Goal: Task Accomplishment & Management: Manage account settings

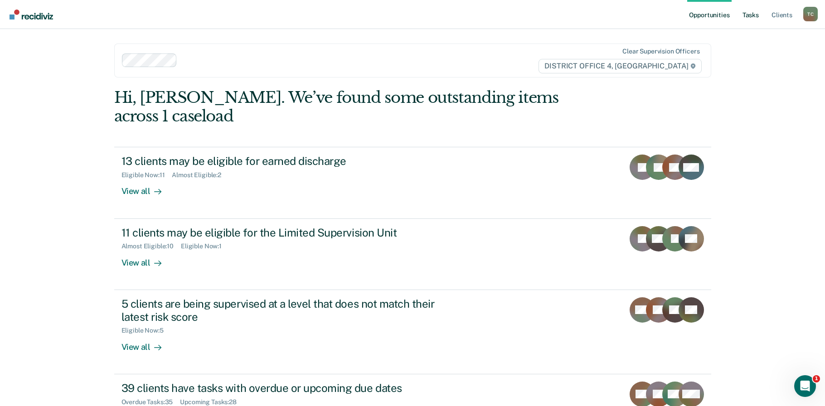
click at [754, 17] on link "Tasks" at bounding box center [750, 14] width 20 height 29
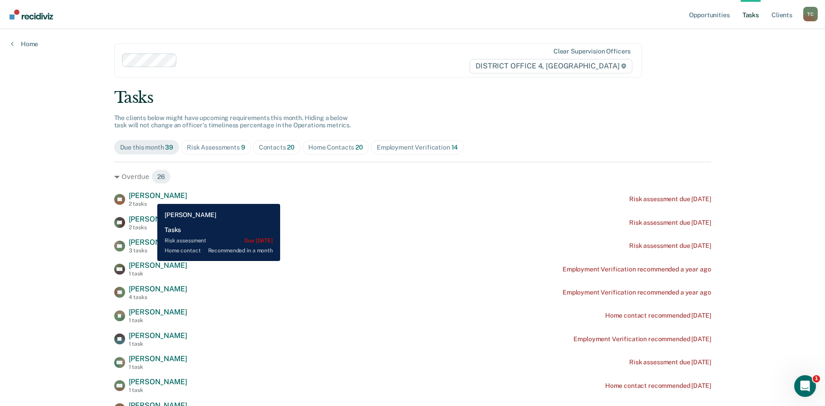
click at [150, 197] on span "[PERSON_NAME]" at bounding box center [158, 195] width 58 height 9
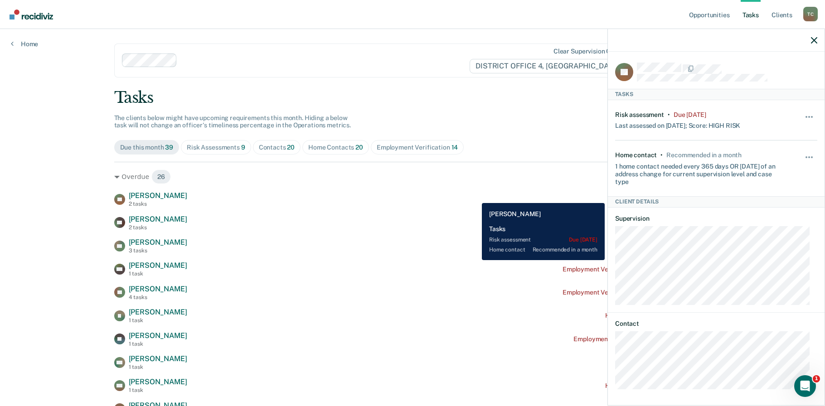
click at [475, 196] on div "SL Sarah Lewis 2 tasks Risk assessment due 4 years ago" at bounding box center [412, 199] width 597 height 16
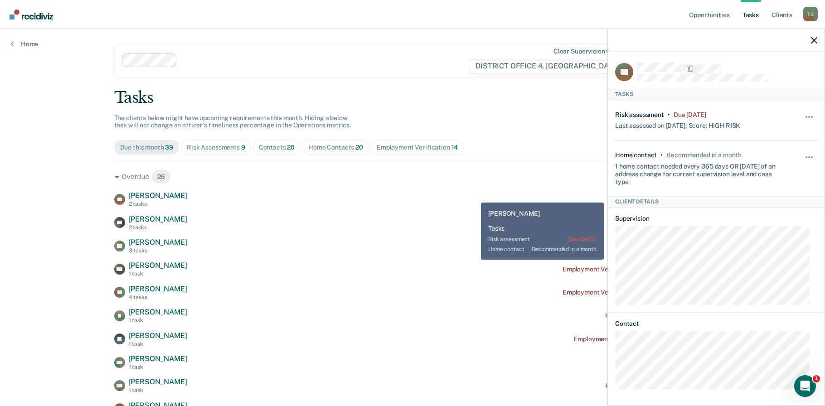
click at [480, 143] on div "Due this month 39 Risk Assessments 9 Contacts 20 Home Contacts 20 Employment Ve…" at bounding box center [412, 147] width 597 height 15
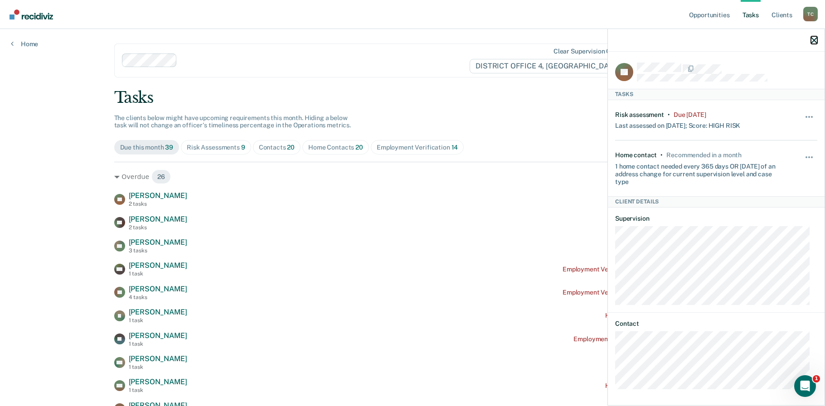
click at [812, 39] on icon "button" at bounding box center [814, 40] width 6 height 6
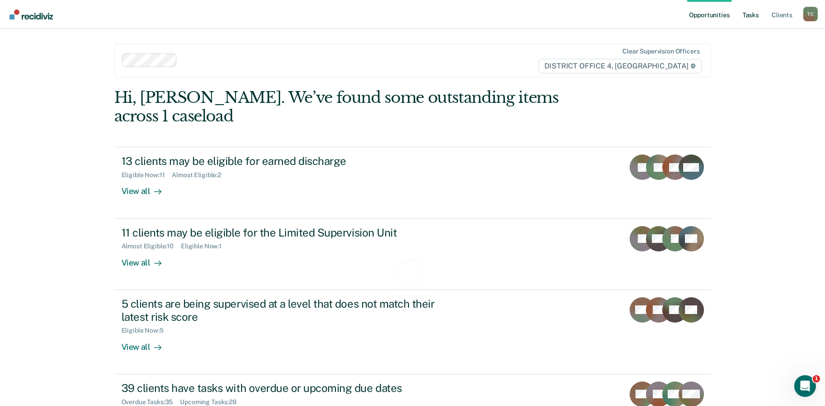
click at [758, 15] on link "Tasks" at bounding box center [750, 14] width 20 height 29
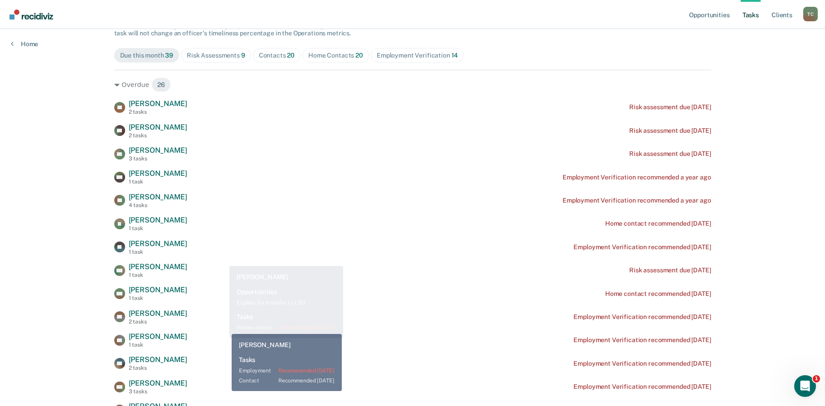
scroll to position [101, 0]
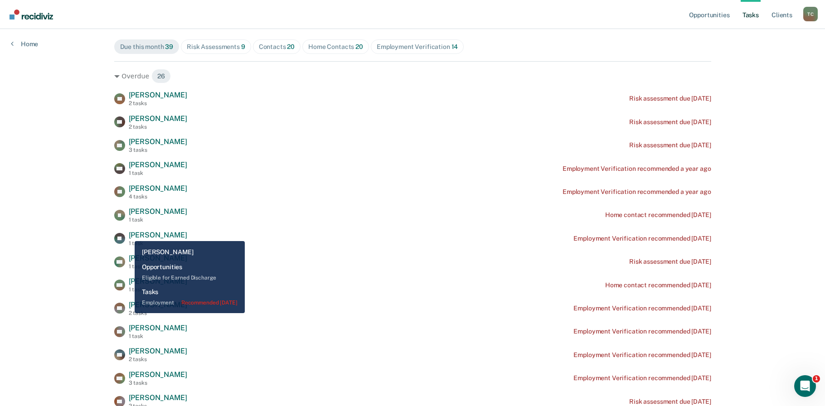
drag, startPoint x: 128, startPoint y: 234, endPoint x: 285, endPoint y: 247, distance: 157.3
click at [129, 234] on span "[PERSON_NAME]" at bounding box center [158, 235] width 58 height 9
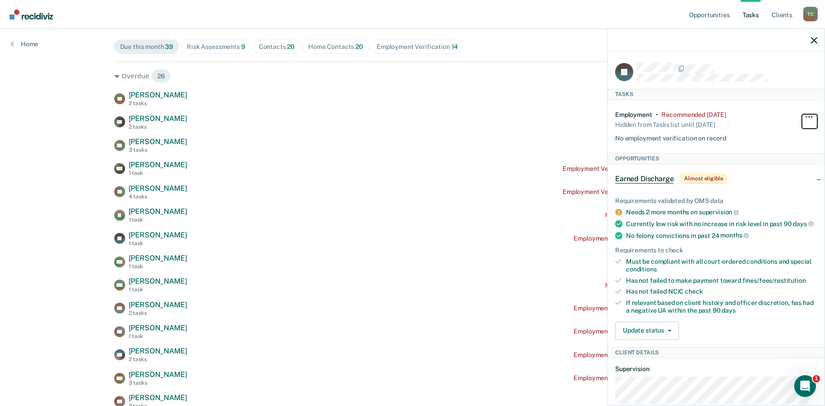
click at [802, 116] on button "button" at bounding box center [809, 121] width 15 height 15
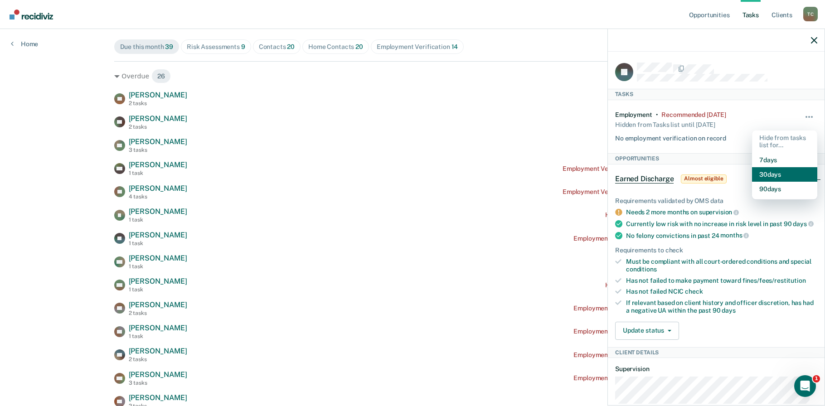
click at [772, 173] on button "30 days" at bounding box center [784, 174] width 65 height 15
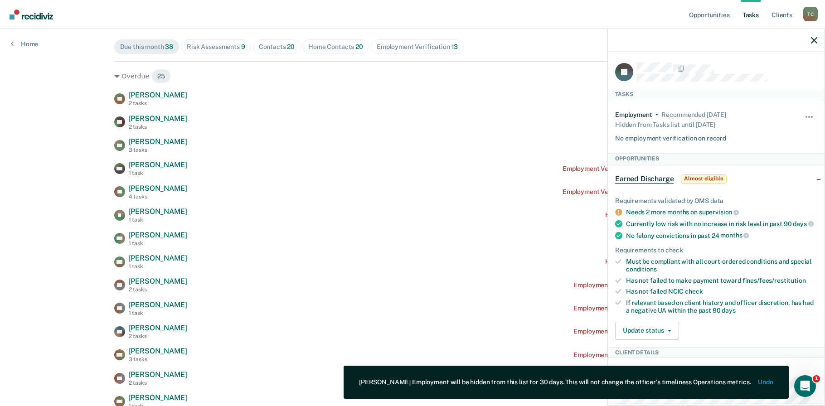
click at [813, 41] on icon "button" at bounding box center [814, 40] width 6 height 6
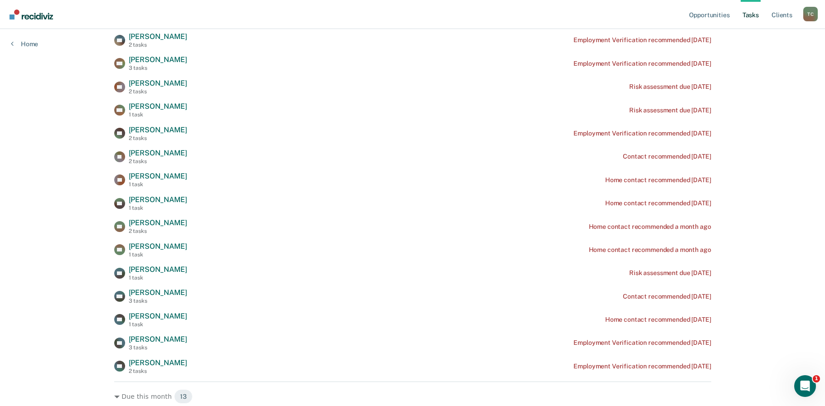
scroll to position [402, 0]
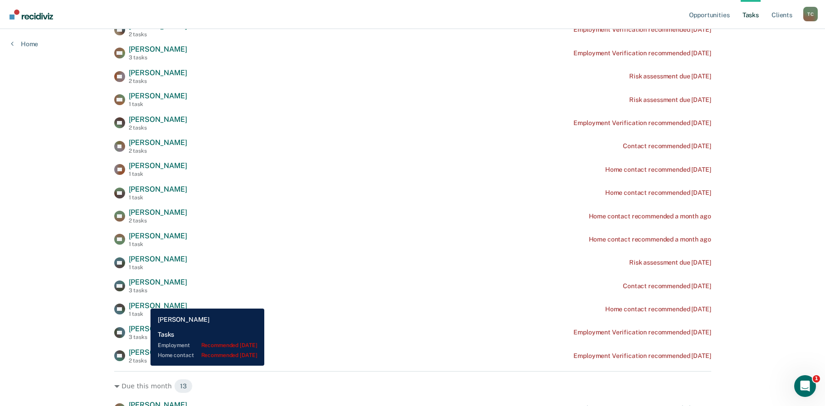
click at [144, 357] on span "[PERSON_NAME]" at bounding box center [158, 352] width 58 height 9
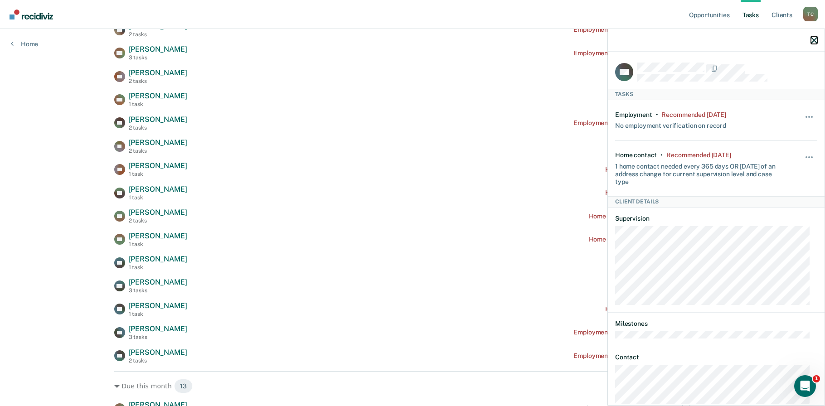
click at [817, 39] on icon "button" at bounding box center [814, 40] width 6 height 6
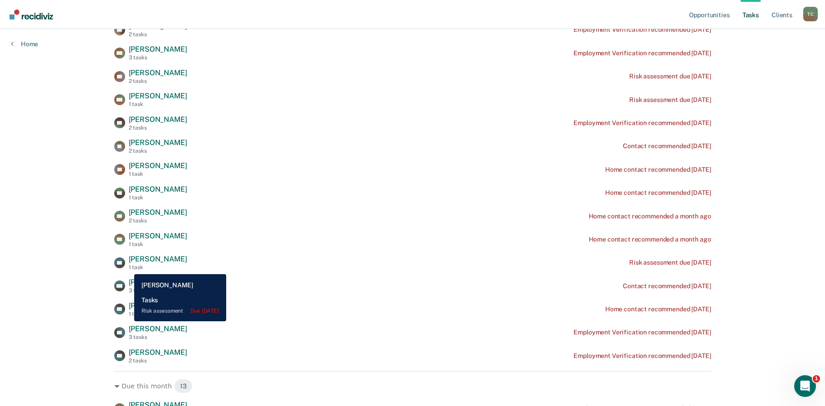
click at [129, 263] on span "[PERSON_NAME]" at bounding box center [158, 259] width 58 height 9
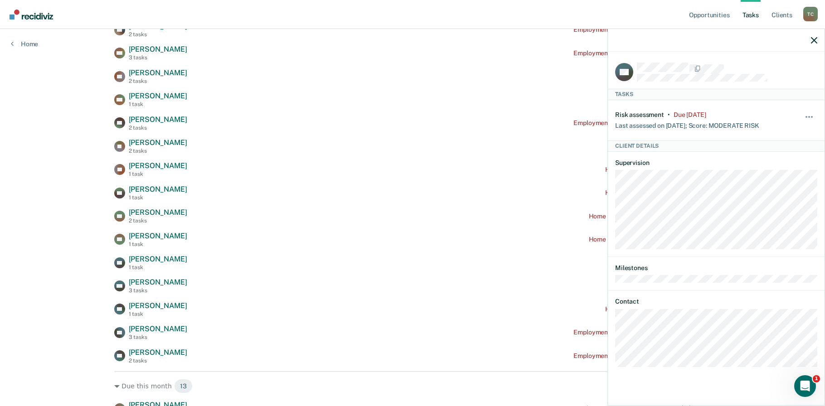
click at [37, 171] on div "Opportunities Tasks Client s [PERSON_NAME] Profile How it works Log Out Home Cl…" at bounding box center [412, 165] width 825 height 1135
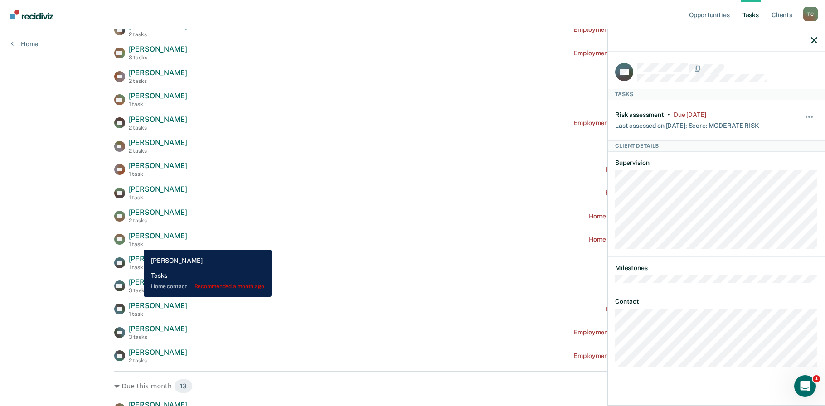
click at [137, 240] on span "[PERSON_NAME]" at bounding box center [158, 236] width 58 height 9
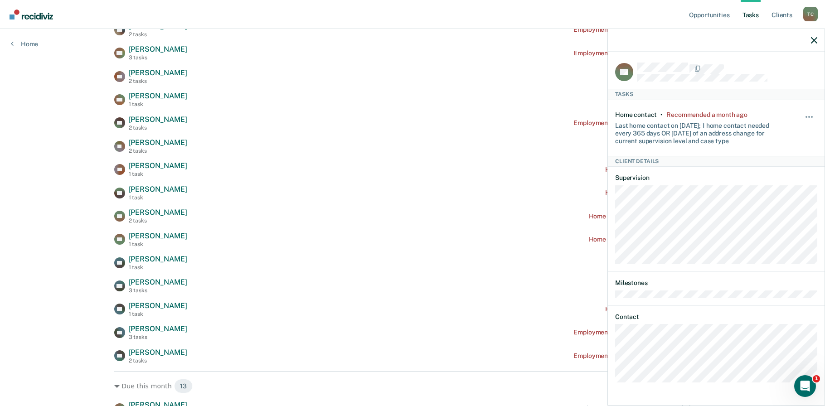
click at [817, 39] on div at bounding box center [716, 40] width 217 height 23
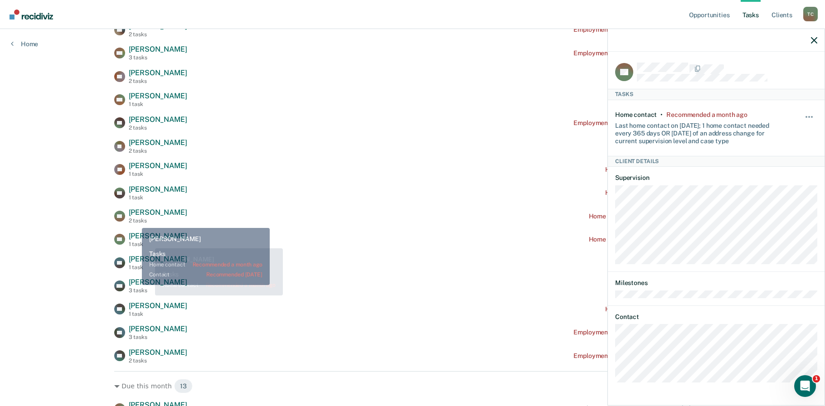
click at [135, 217] on span "[PERSON_NAME]" at bounding box center [158, 212] width 58 height 9
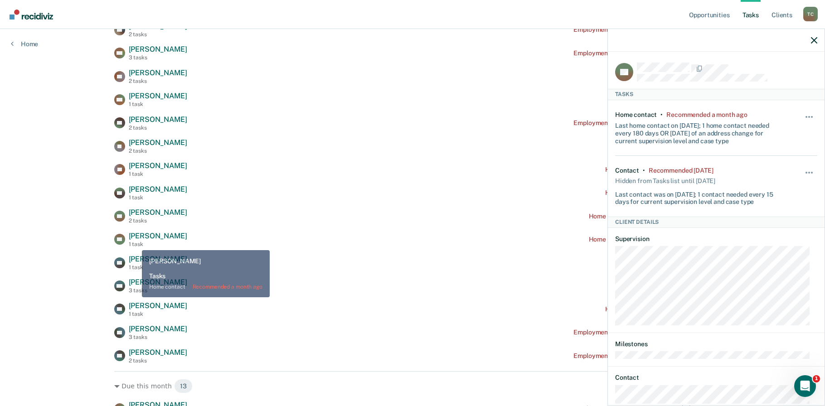
click at [135, 240] on span "[PERSON_NAME]" at bounding box center [158, 236] width 58 height 9
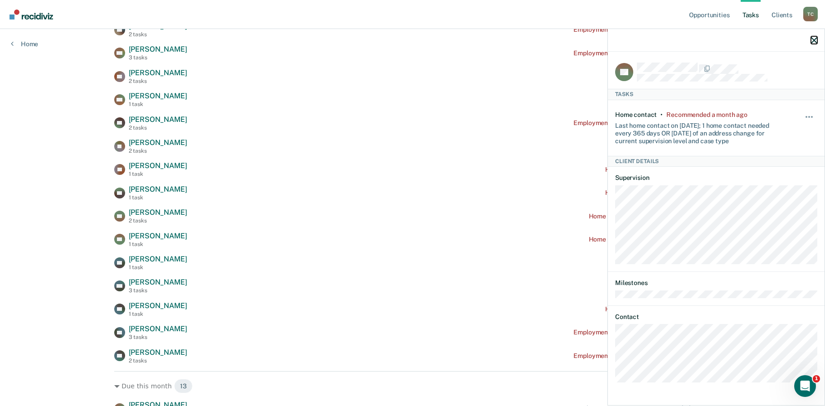
click at [812, 41] on icon "button" at bounding box center [814, 40] width 6 height 6
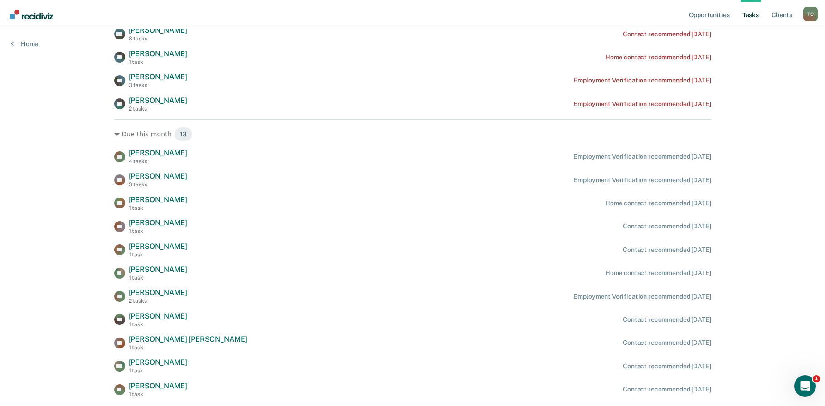
scroll to position [705, 0]
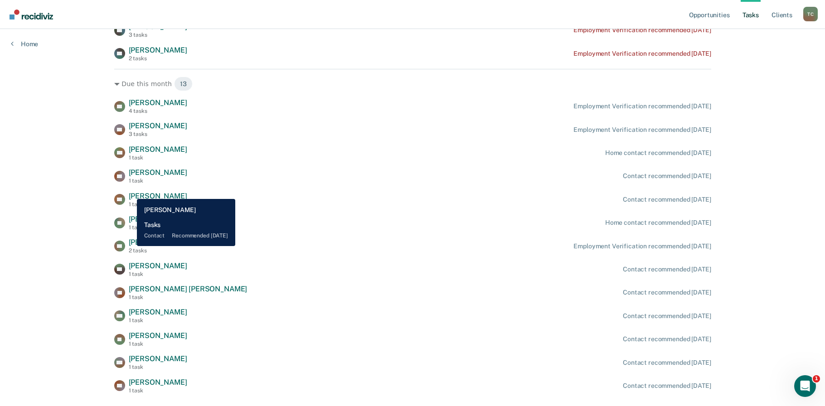
click at [130, 184] on div "1 task" at bounding box center [158, 181] width 58 height 6
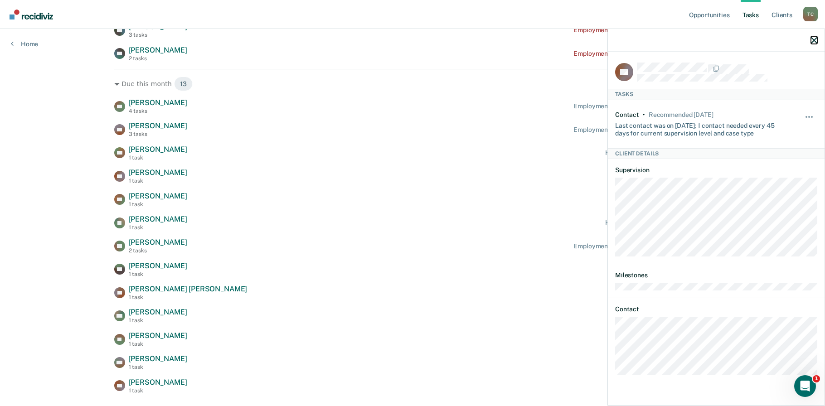
click at [813, 41] on icon "button" at bounding box center [814, 40] width 6 height 6
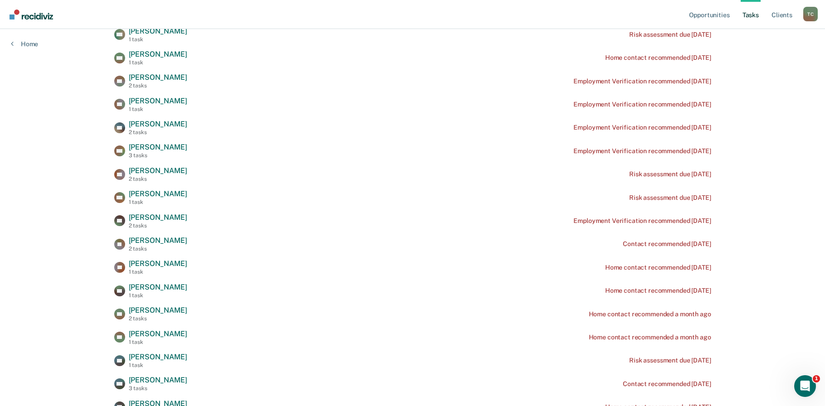
scroll to position [302, 0]
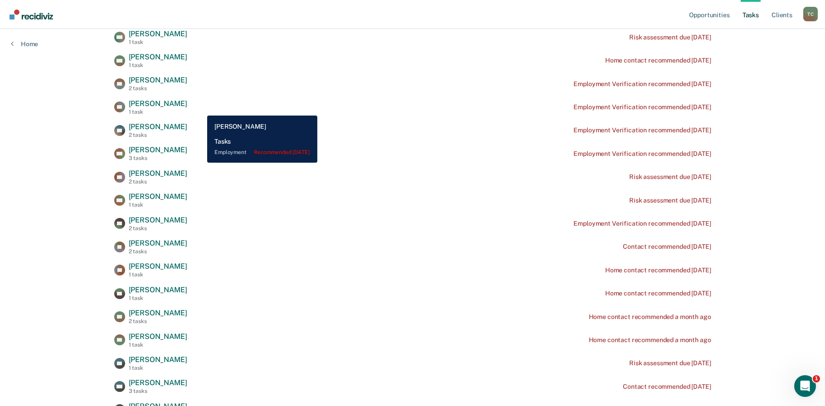
click at [187, 108] on span "[PERSON_NAME]" at bounding box center [158, 103] width 58 height 9
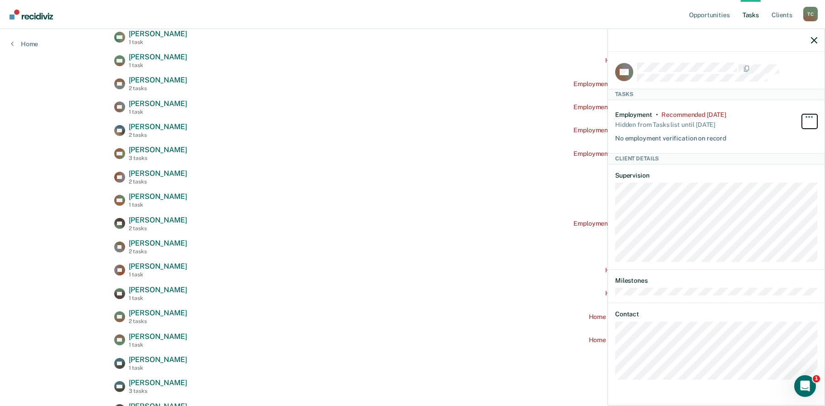
click at [809, 116] on span "button" at bounding box center [809, 117] width 2 height 2
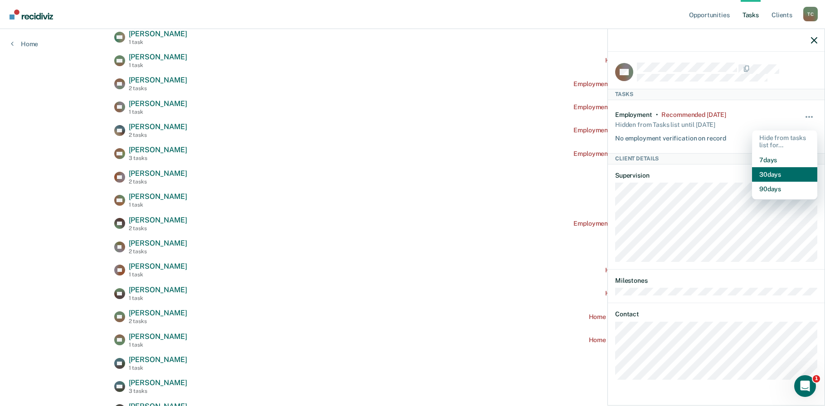
click at [766, 173] on button "30 days" at bounding box center [784, 174] width 65 height 15
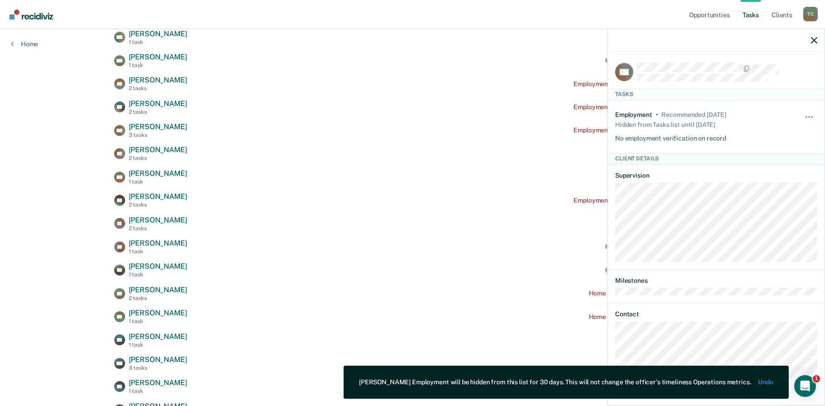
click at [53, 154] on div "Opportunities Tasks Client s [PERSON_NAME] Profile How it works Log Out Home Cl…" at bounding box center [412, 254] width 825 height 1112
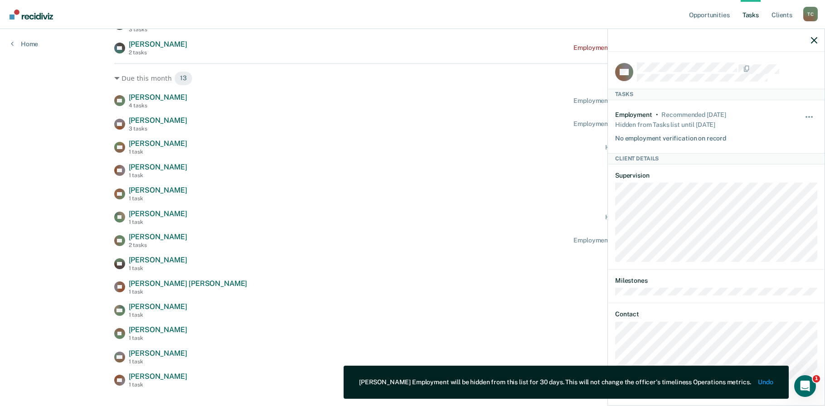
scroll to position [723, 0]
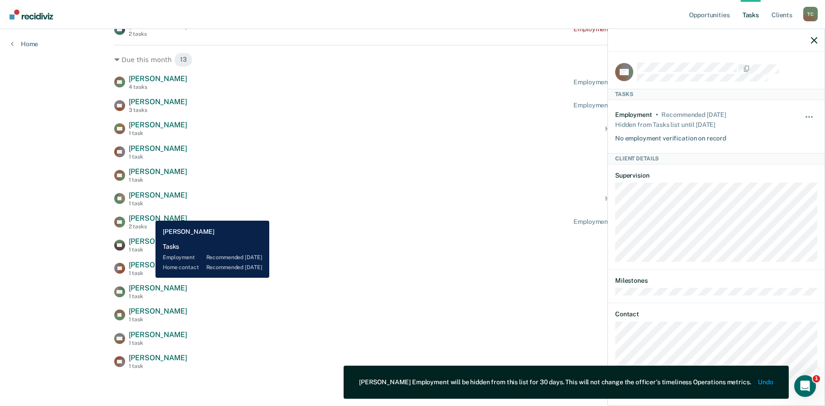
click at [149, 214] on span "[PERSON_NAME]" at bounding box center [158, 218] width 58 height 9
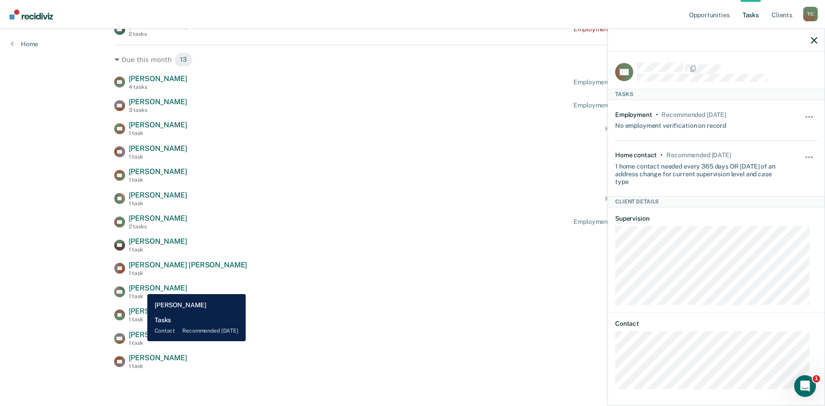
click at [140, 287] on span "[PERSON_NAME]" at bounding box center [158, 288] width 58 height 9
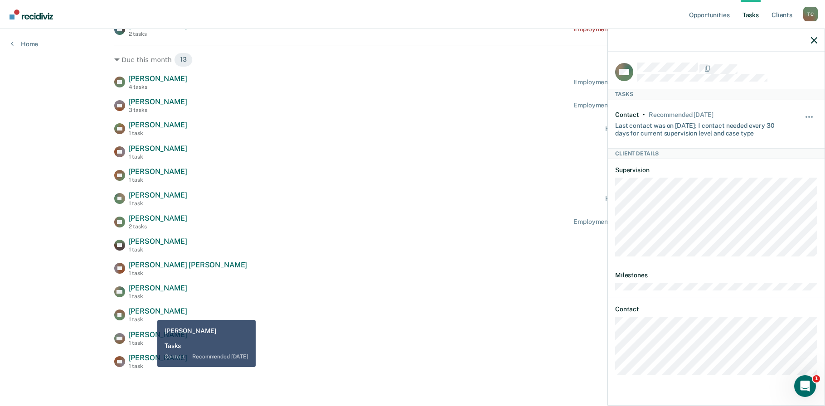
click at [150, 313] on span "[PERSON_NAME]" at bounding box center [158, 311] width 58 height 9
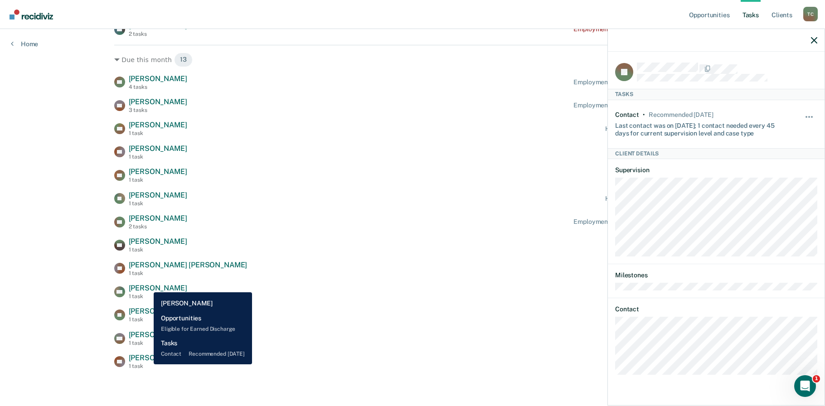
click at [139, 365] on div "1 task" at bounding box center [158, 366] width 58 height 6
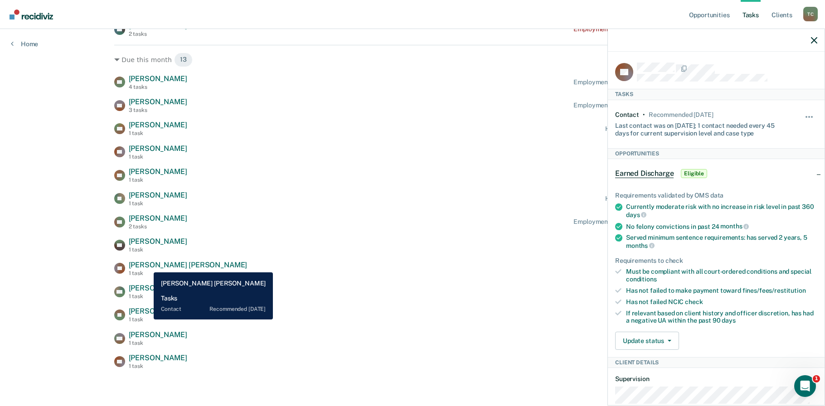
click at [147, 266] on span "[PERSON_NAME] [PERSON_NAME]" at bounding box center [188, 265] width 119 height 9
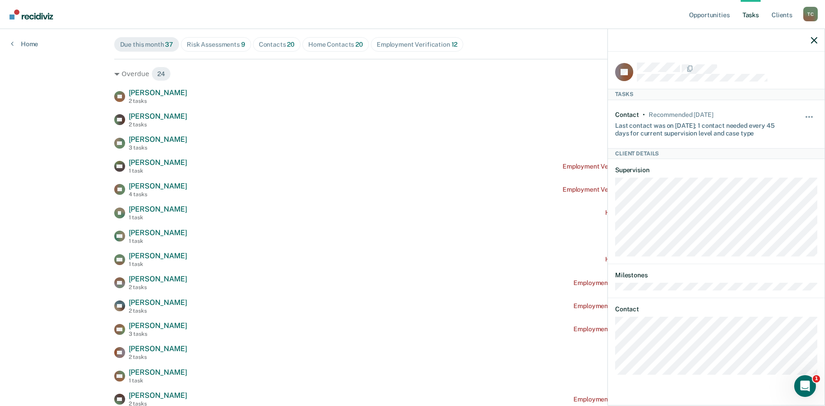
scroll to position [119, 0]
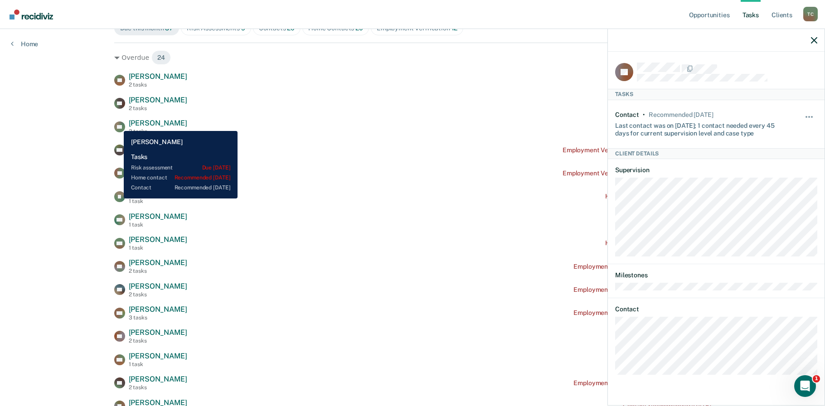
click at [117, 124] on icon at bounding box center [118, 121] width 16 height 13
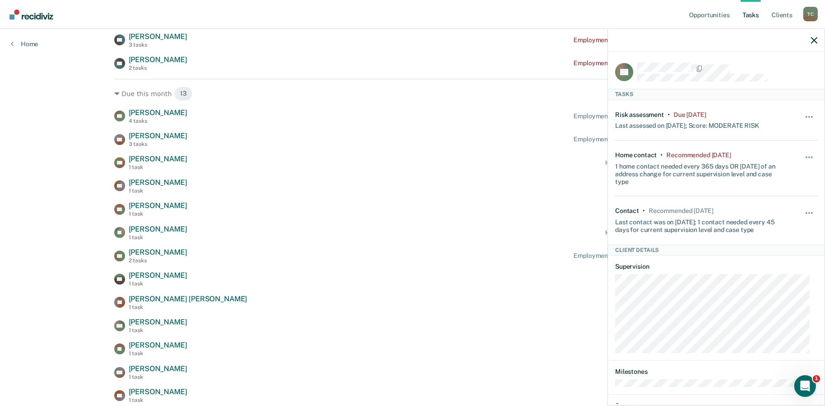
scroll to position [723, 0]
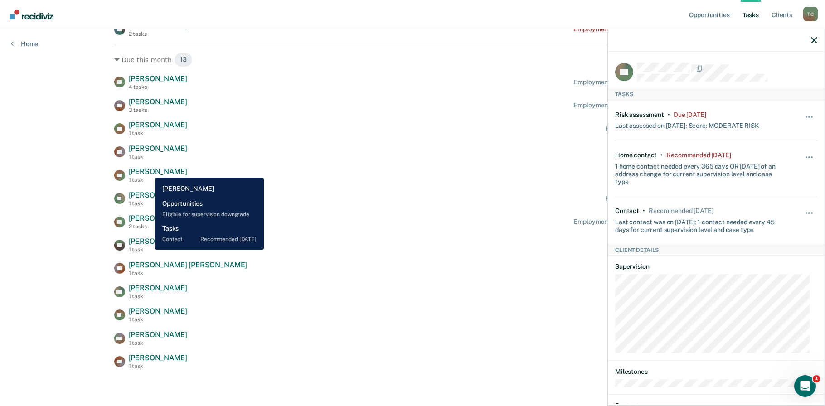
click at [148, 171] on span "[PERSON_NAME]" at bounding box center [158, 171] width 58 height 9
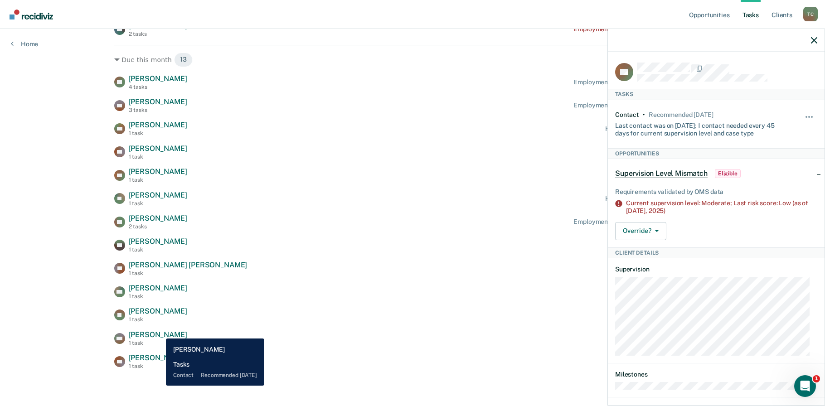
click at [159, 332] on span "[PERSON_NAME]" at bounding box center [158, 334] width 58 height 9
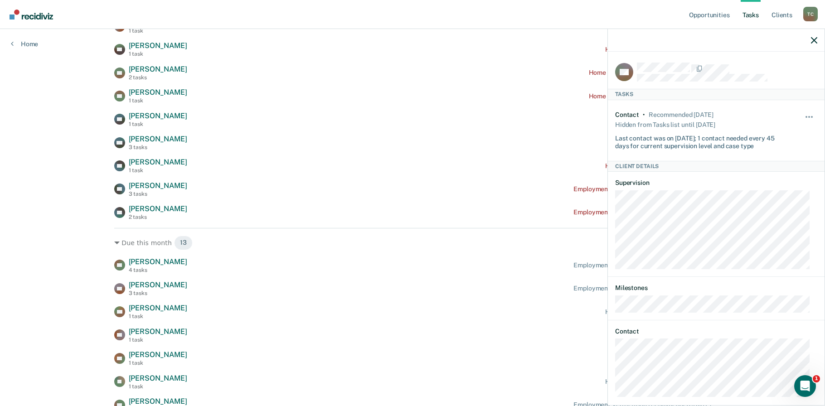
scroll to position [522, 0]
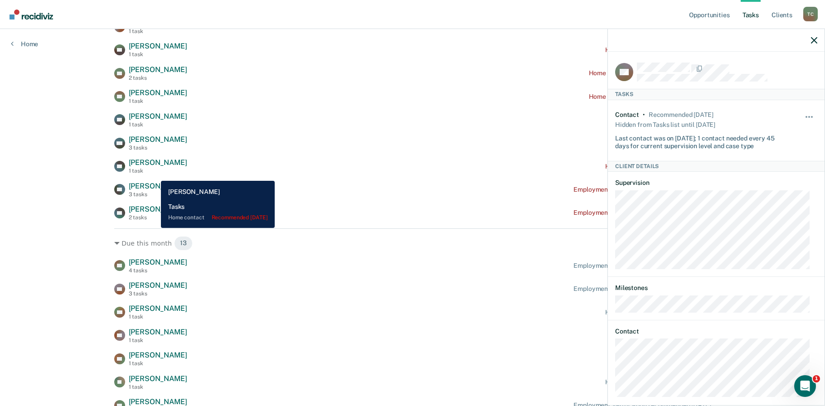
click at [154, 167] on span "[PERSON_NAME]" at bounding box center [158, 162] width 58 height 9
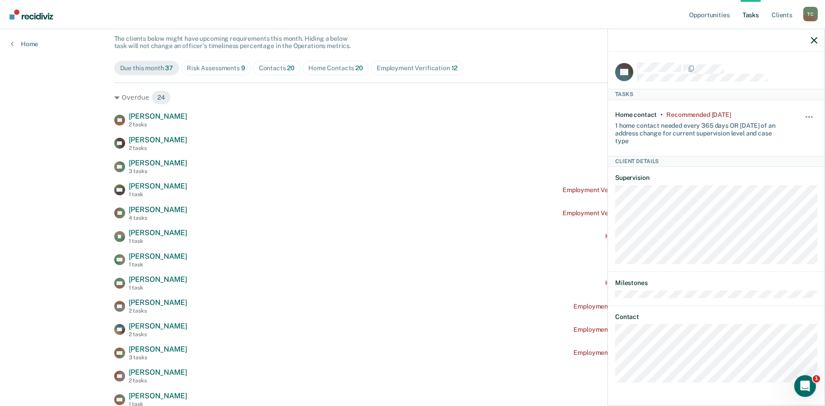
scroll to position [0, 0]
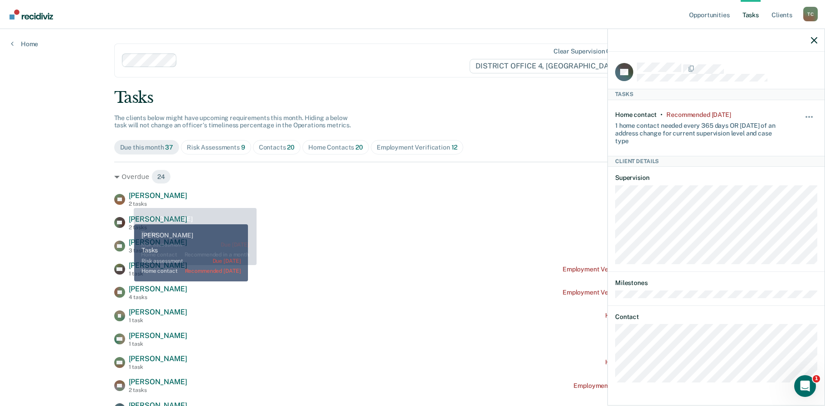
click at [129, 198] on span "[PERSON_NAME]" at bounding box center [158, 195] width 58 height 9
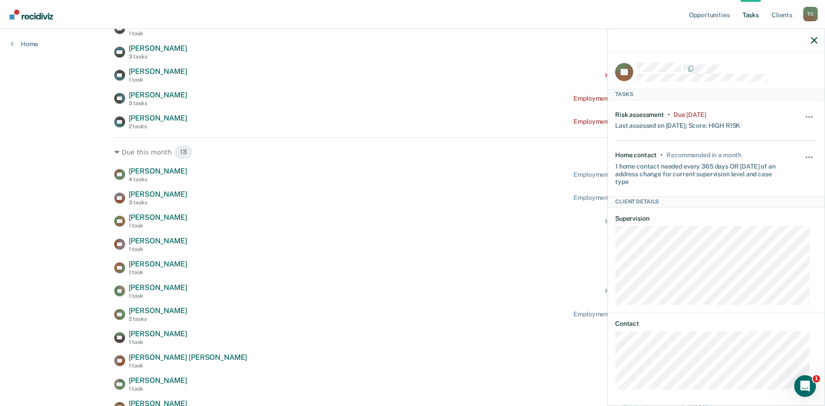
scroll to position [654, 0]
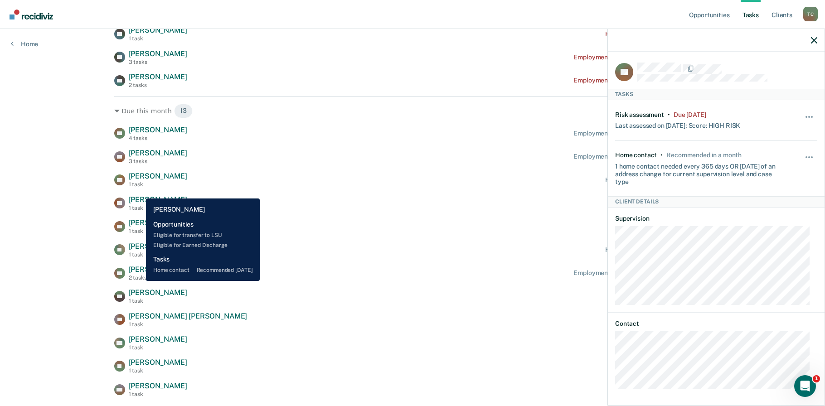
click at [139, 180] on span "[PERSON_NAME]" at bounding box center [158, 176] width 58 height 9
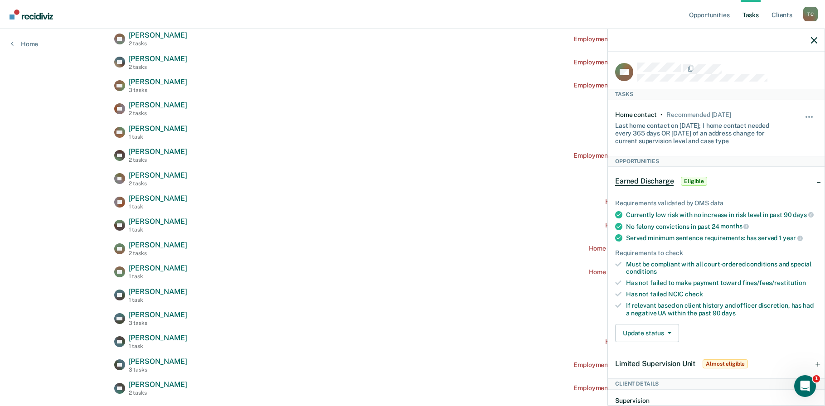
scroll to position [320, 0]
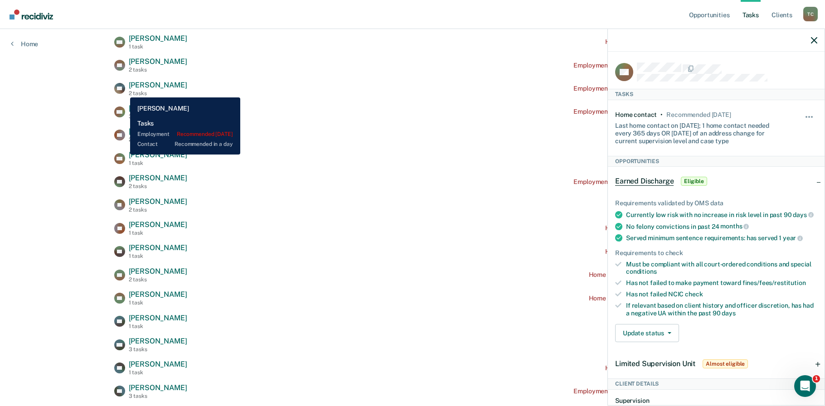
click at [124, 91] on div "[PERSON_NAME] 2 tasks" at bounding box center [150, 89] width 73 height 16
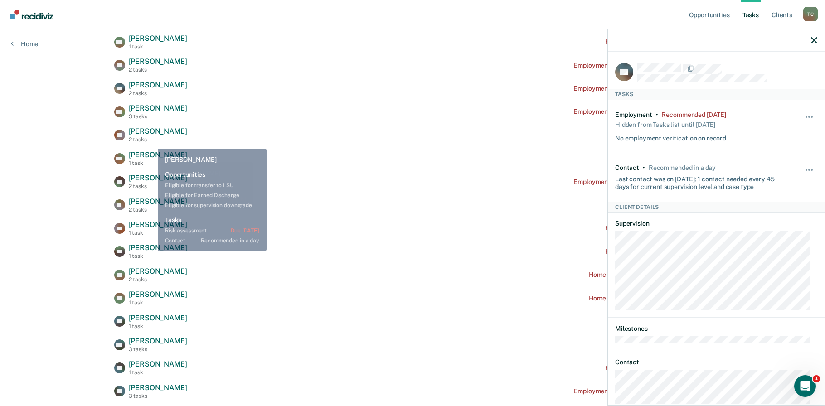
click at [150, 135] on span "[PERSON_NAME]" at bounding box center [158, 131] width 58 height 9
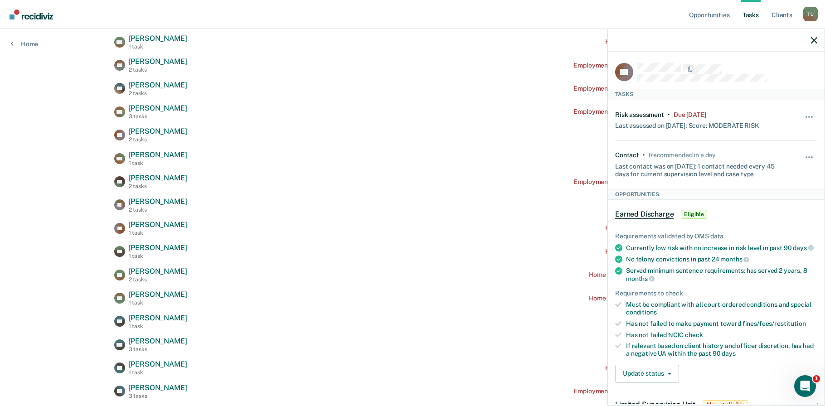
click at [58, 219] on div "Opportunities Tasks Client s [PERSON_NAME] Profile How it works Log Out Home Cl…" at bounding box center [412, 236] width 825 height 1112
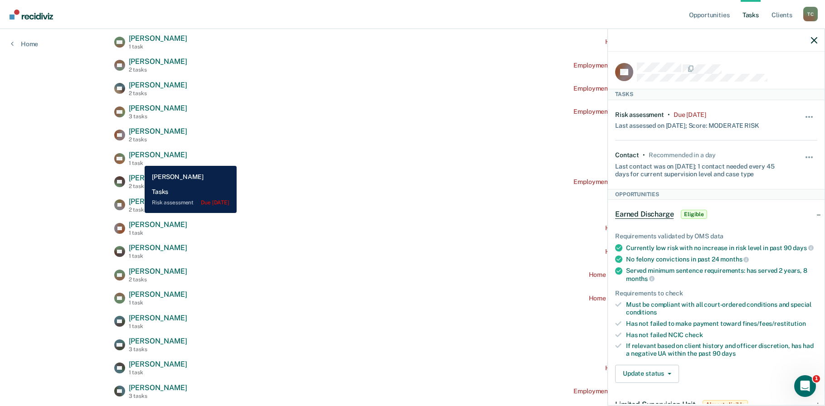
click at [138, 159] on span "[PERSON_NAME]" at bounding box center [158, 154] width 58 height 9
